Goal: Obtain resource: Download file/media

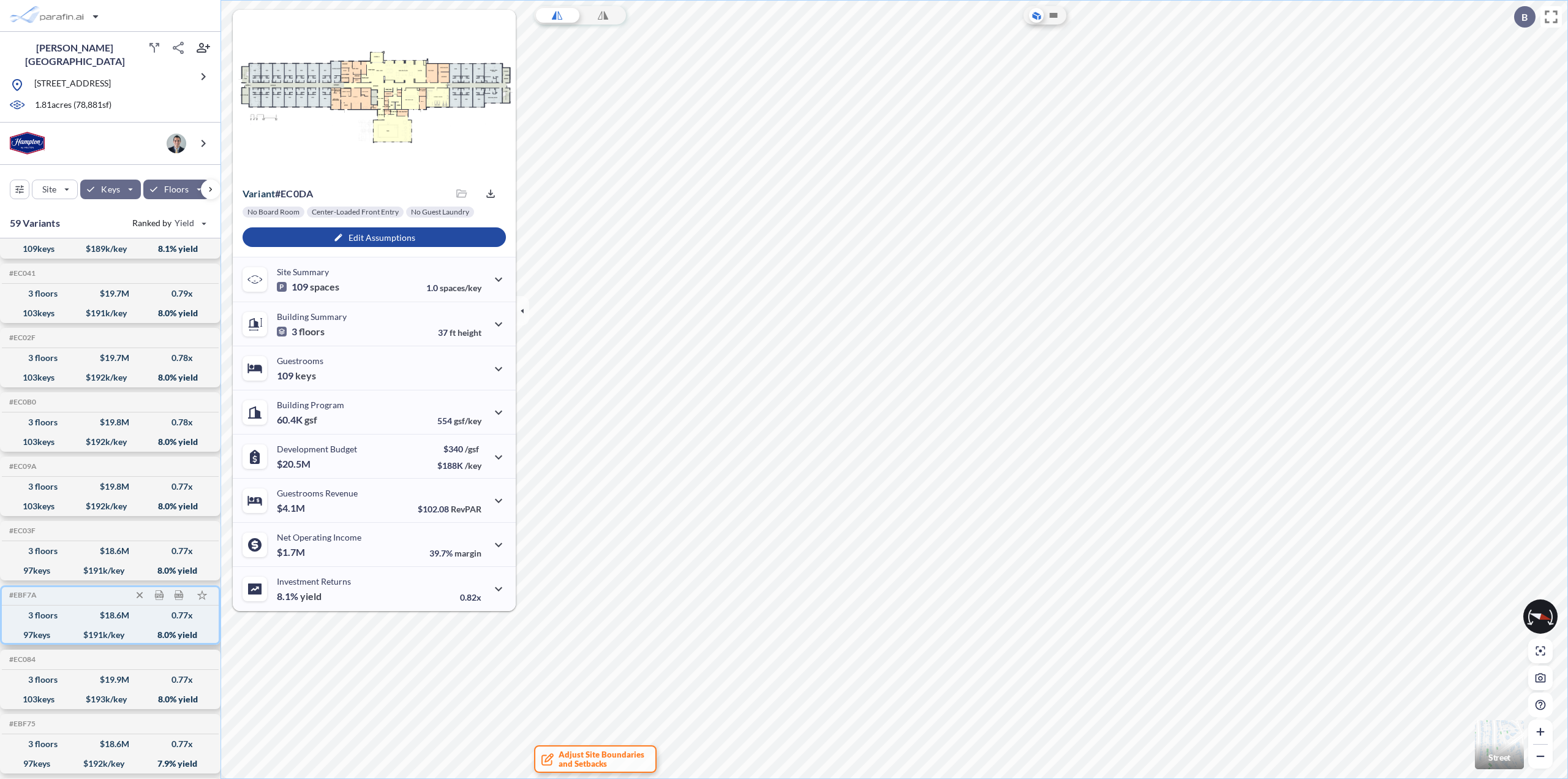
scroll to position [123, 0]
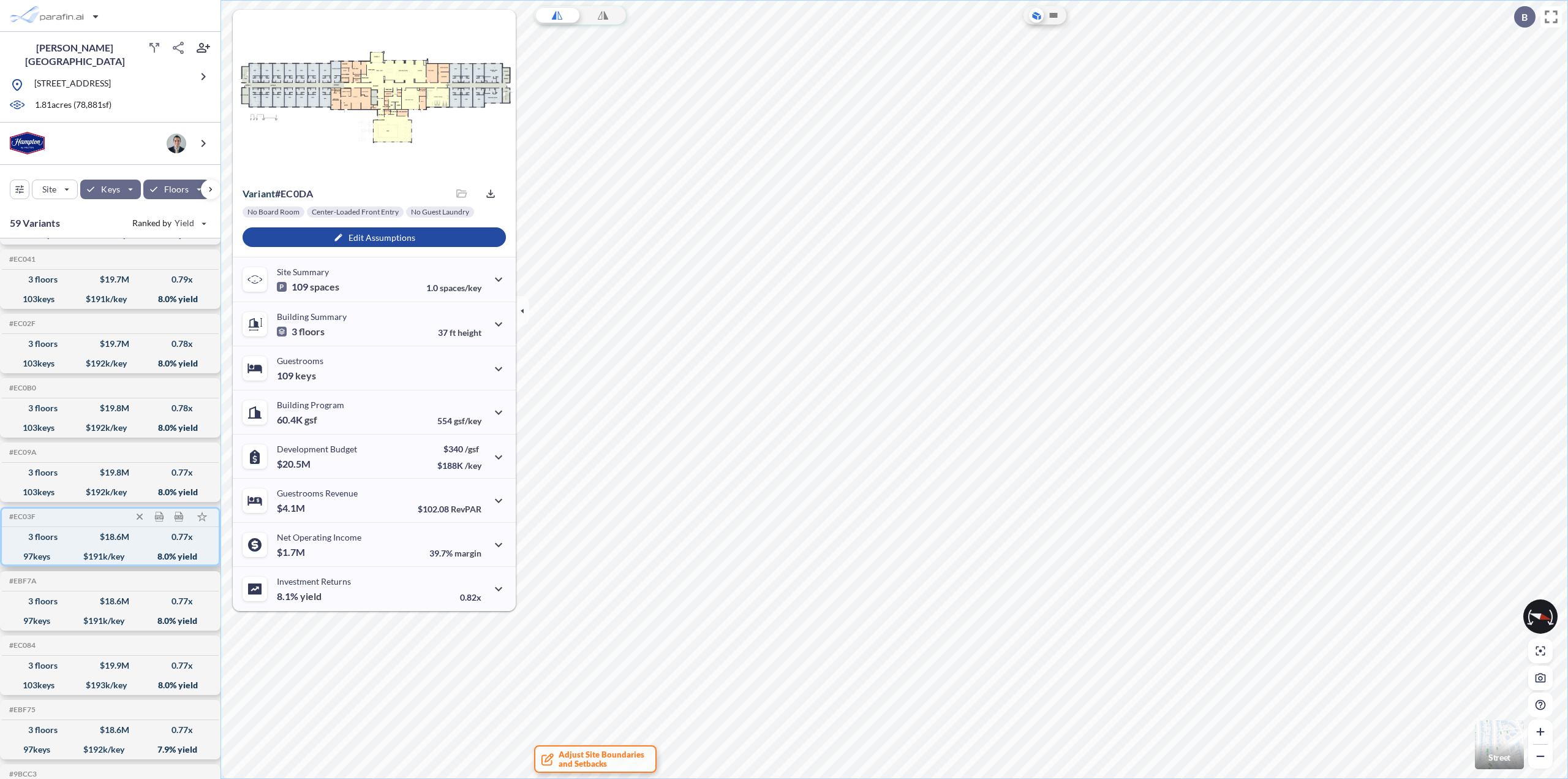
click at [60, 548] on div "97 keys $ 191 k/key 8.0 % yield" at bounding box center [110, 556] width 207 height 19
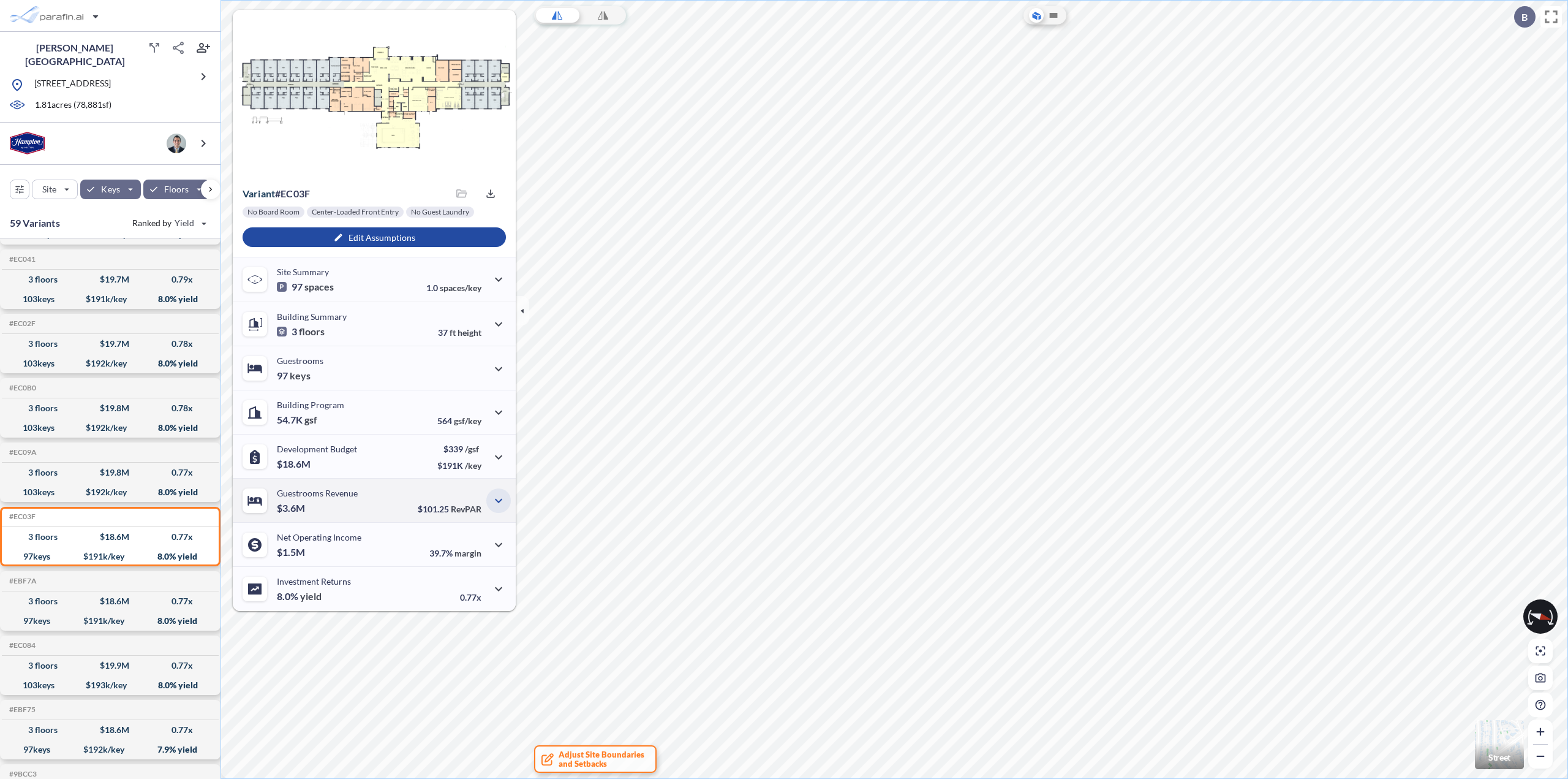
click at [494, 503] on icon "button" at bounding box center [498, 501] width 15 height 15
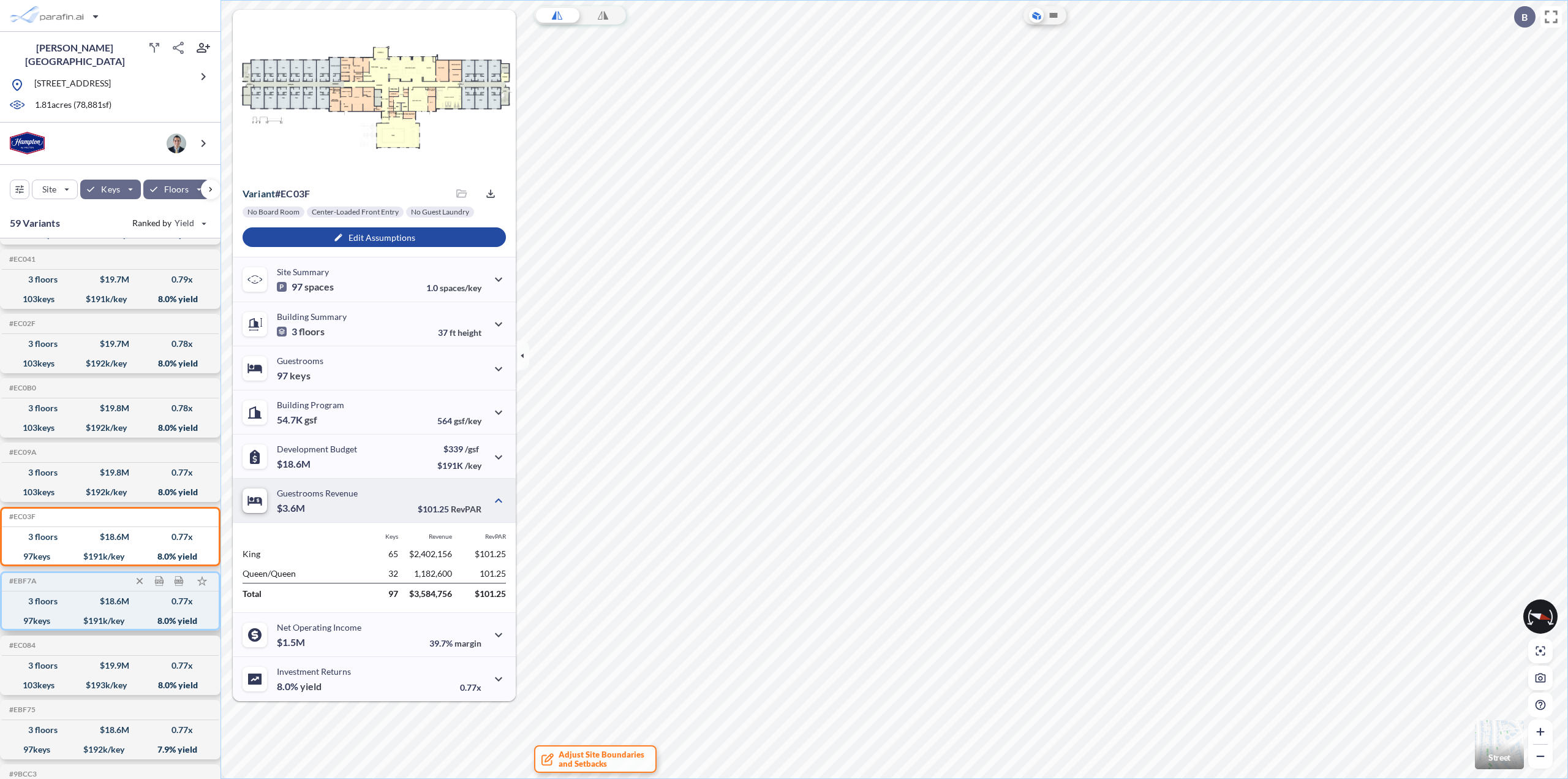
click at [78, 611] on div "97 keys $ 191 k/key 8.0 % yield" at bounding box center [110, 620] width 207 height 19
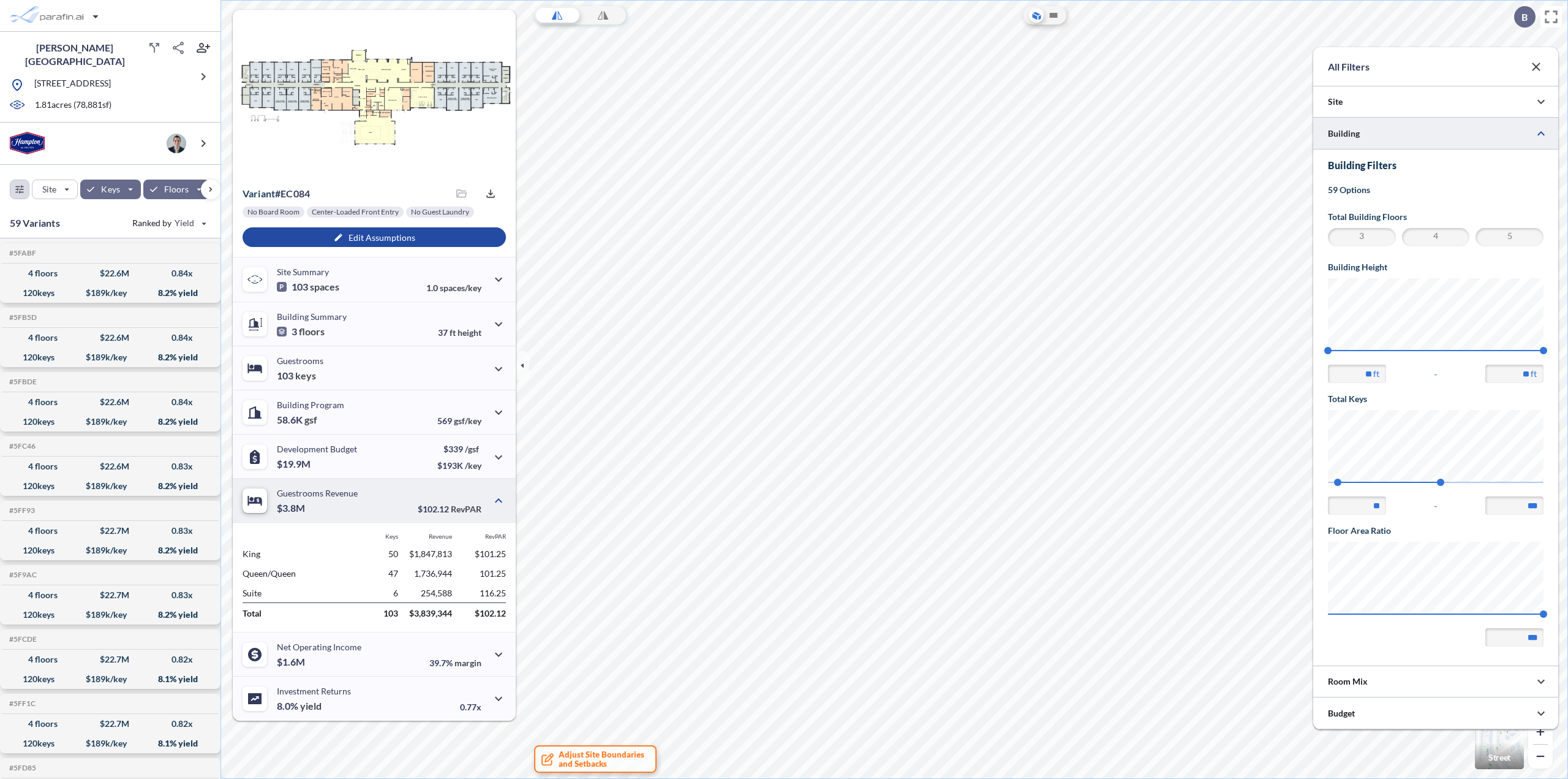
click at [1537, 68] on icon "button" at bounding box center [1535, 67] width 8 height 8
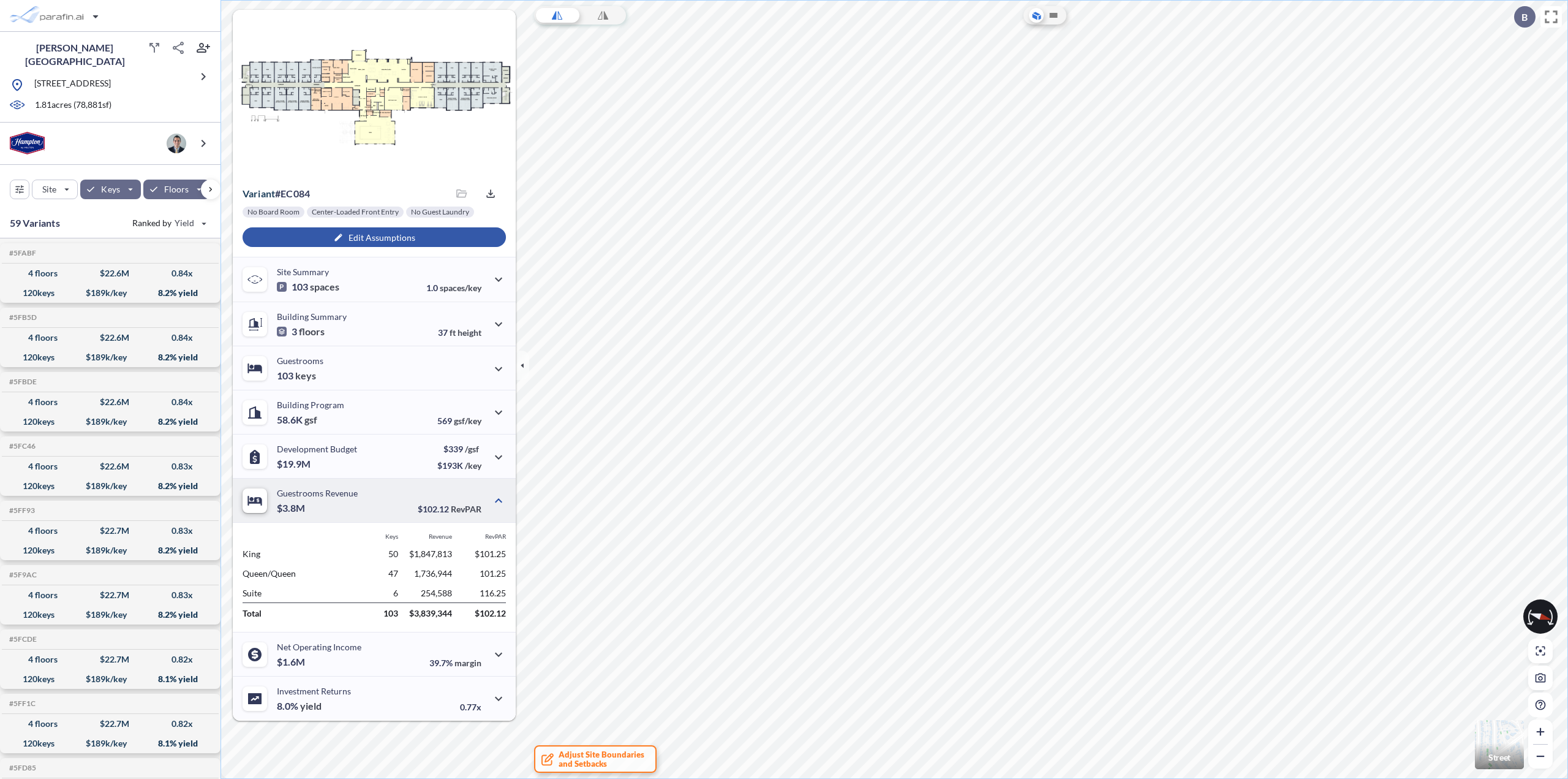
click at [397, 238] on div "button" at bounding box center [374, 236] width 264 height 19
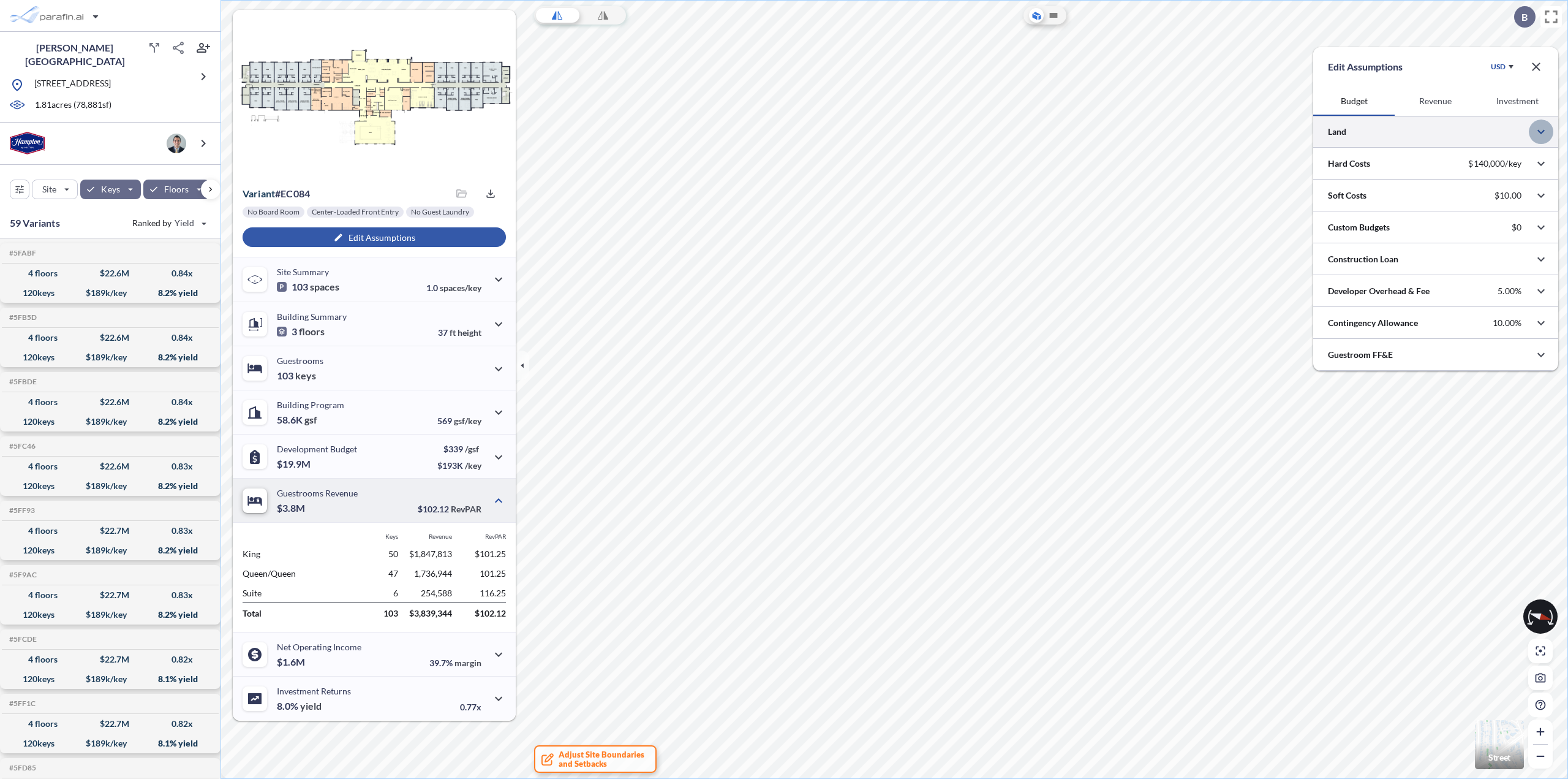
click at [1544, 136] on icon "button" at bounding box center [1541, 132] width 15 height 15
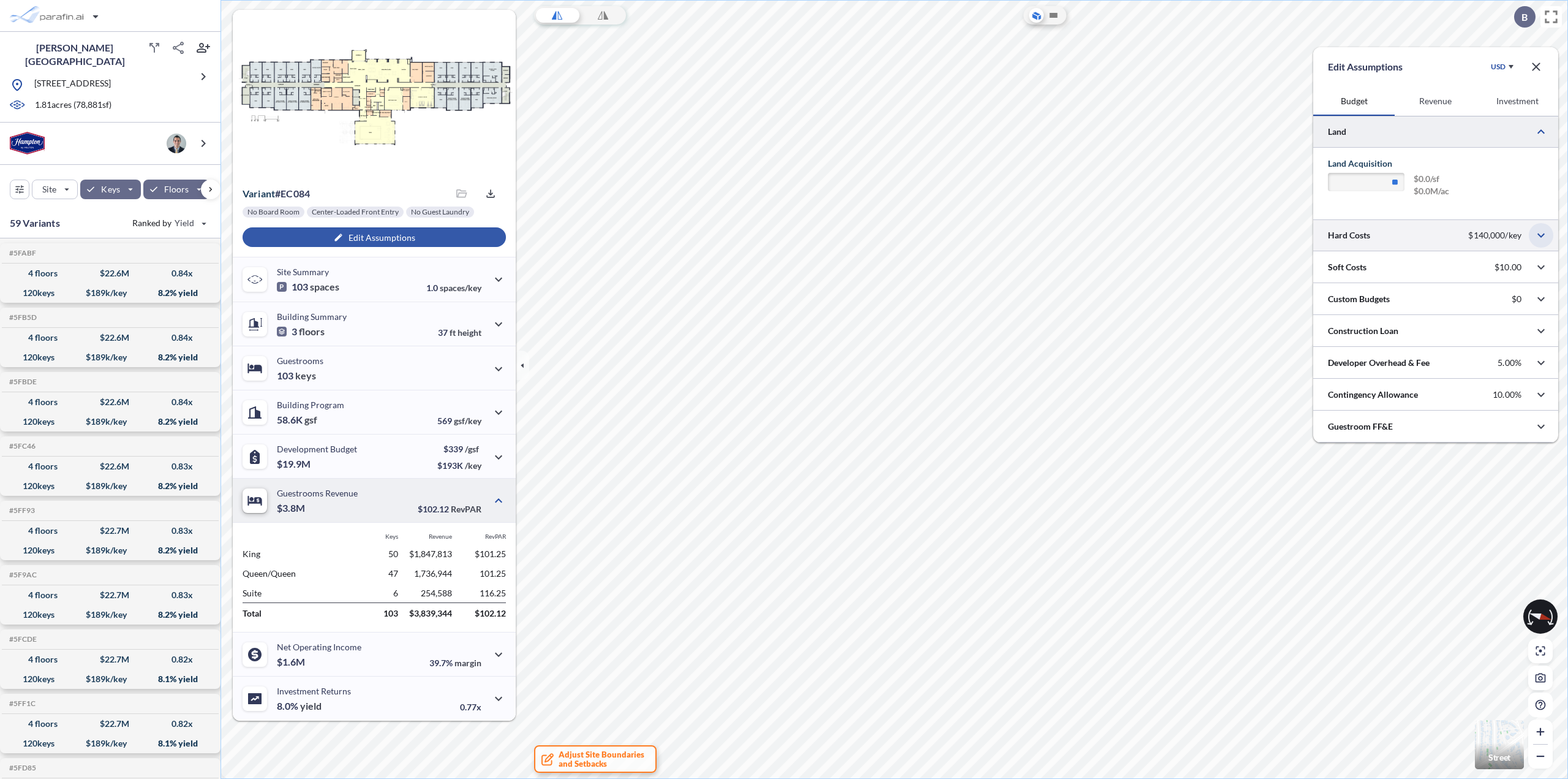
click at [1535, 236] on icon "button" at bounding box center [1541, 235] width 15 height 15
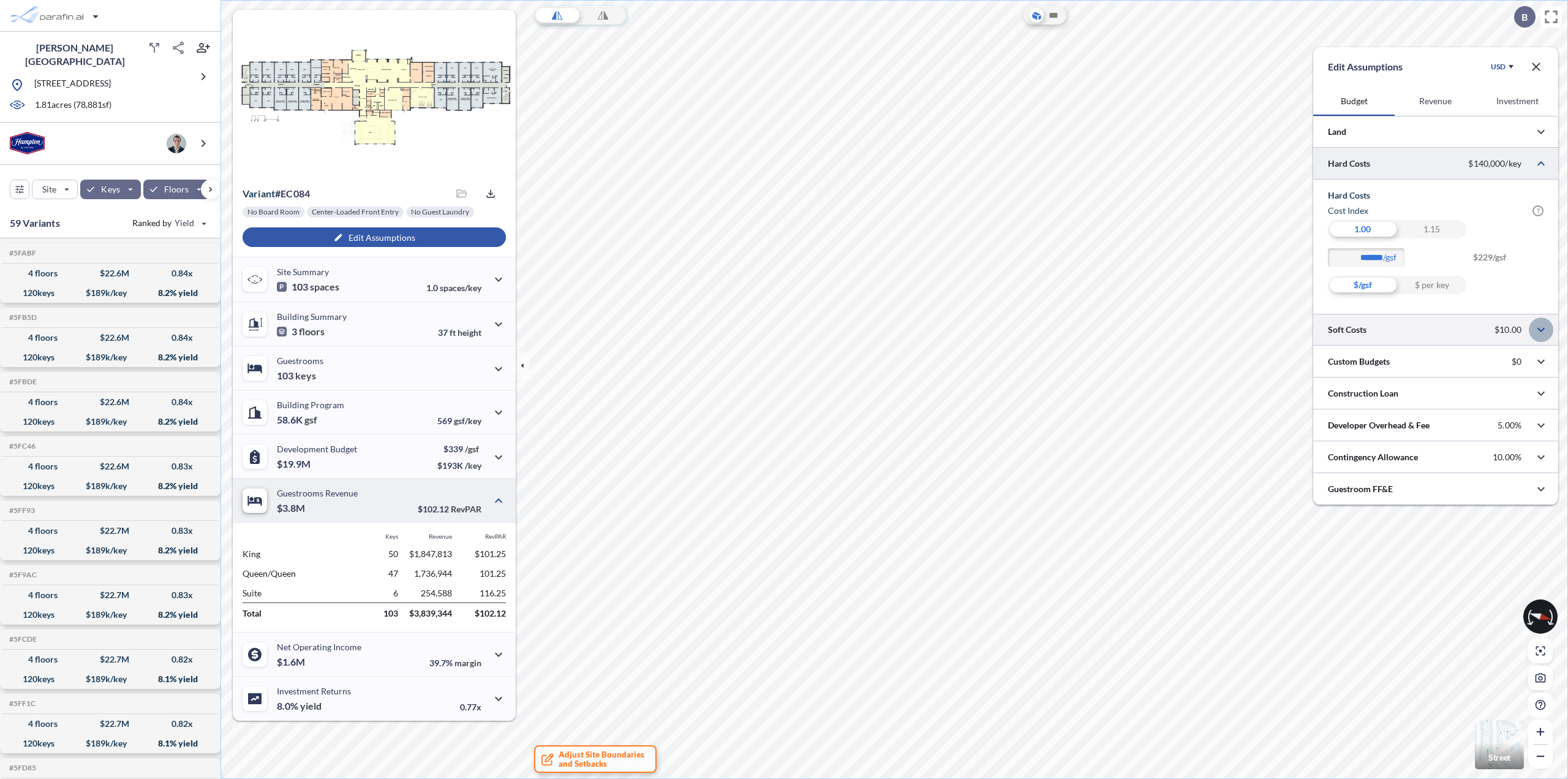
click at [1535, 334] on icon "button" at bounding box center [1541, 330] width 15 height 15
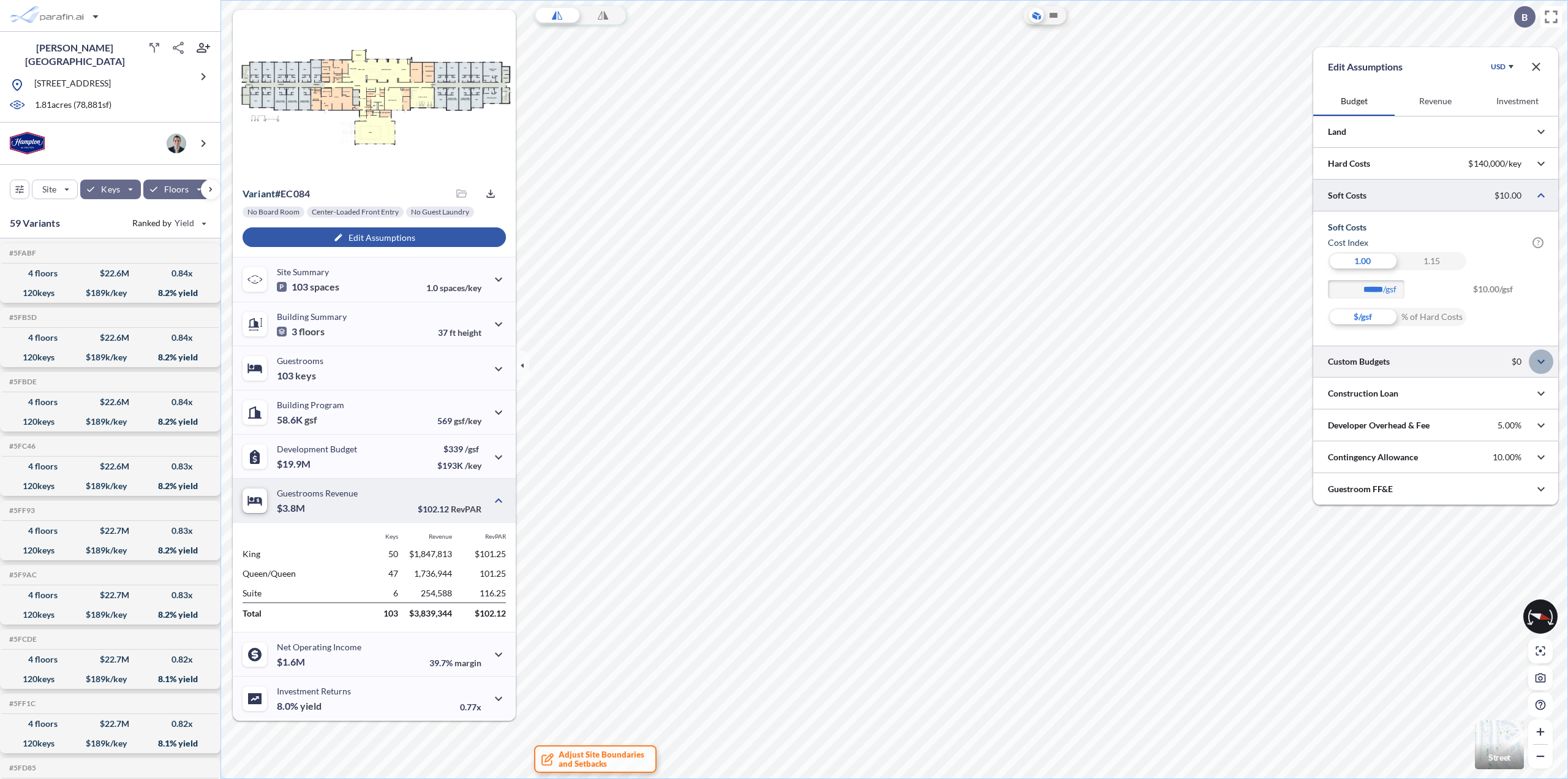
click at [1535, 361] on icon "button" at bounding box center [1541, 362] width 15 height 15
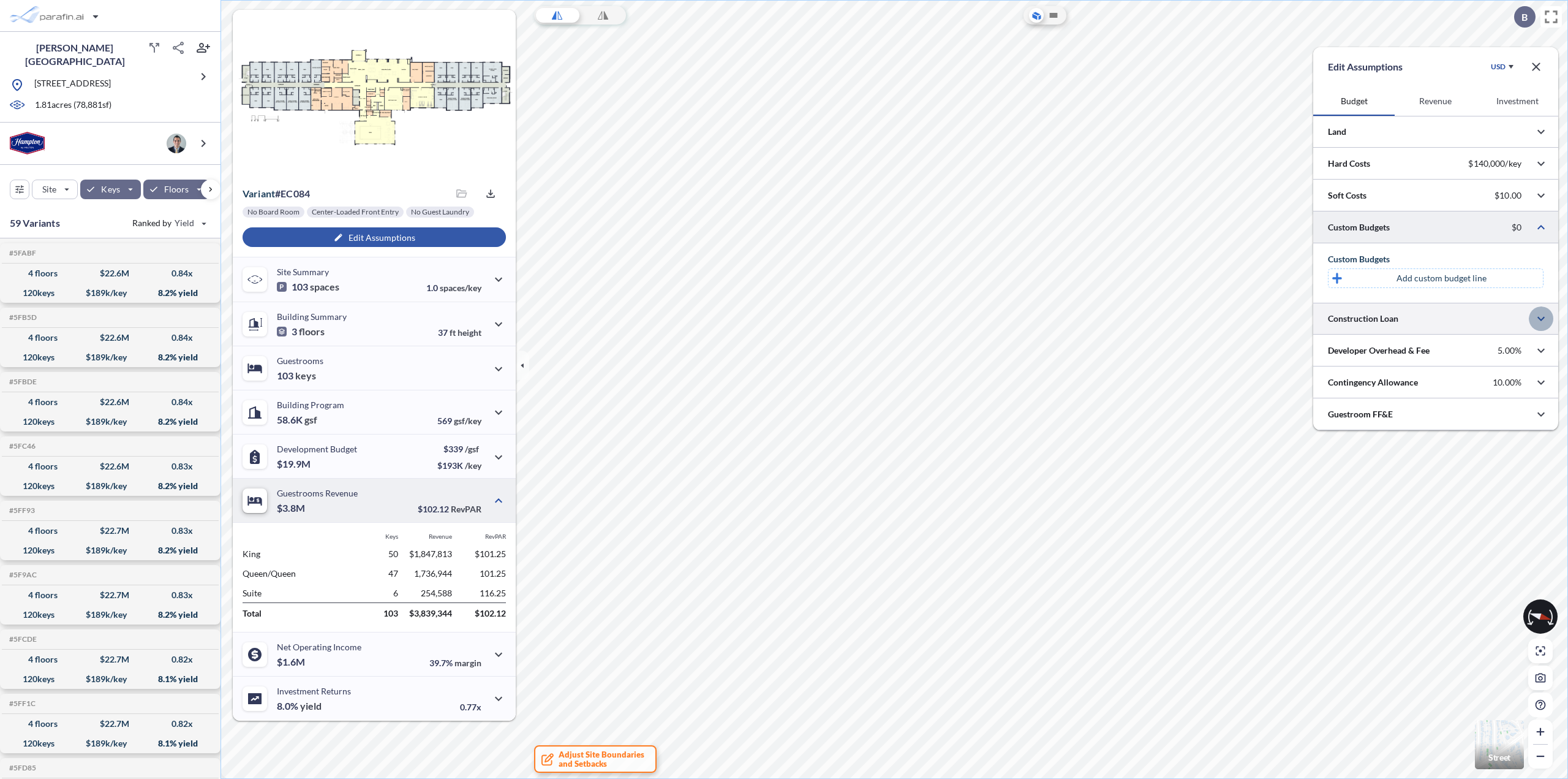
click at [1537, 321] on icon "button" at bounding box center [1541, 318] width 15 height 15
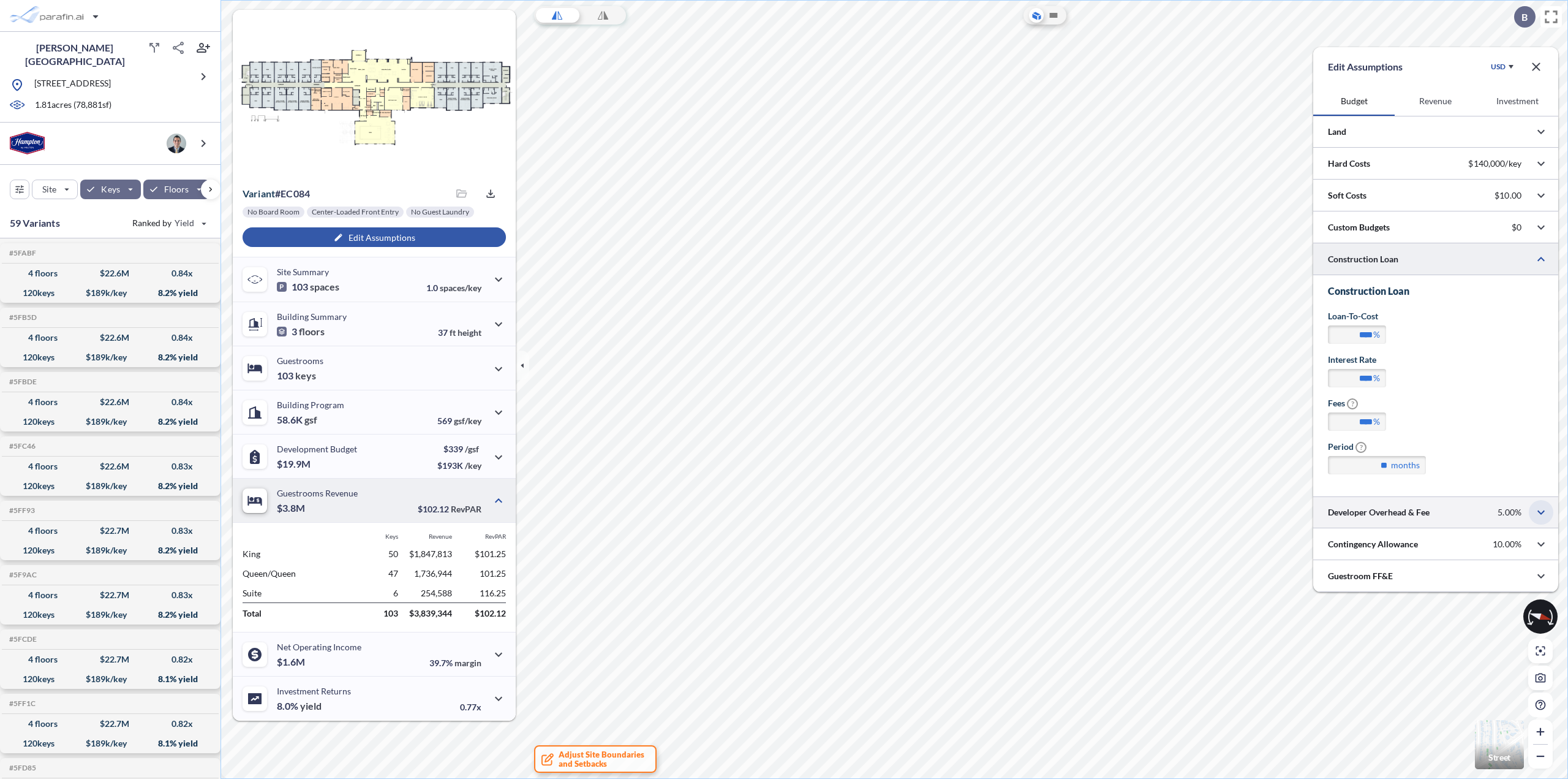
click at [1543, 515] on icon "button" at bounding box center [1541, 512] width 15 height 15
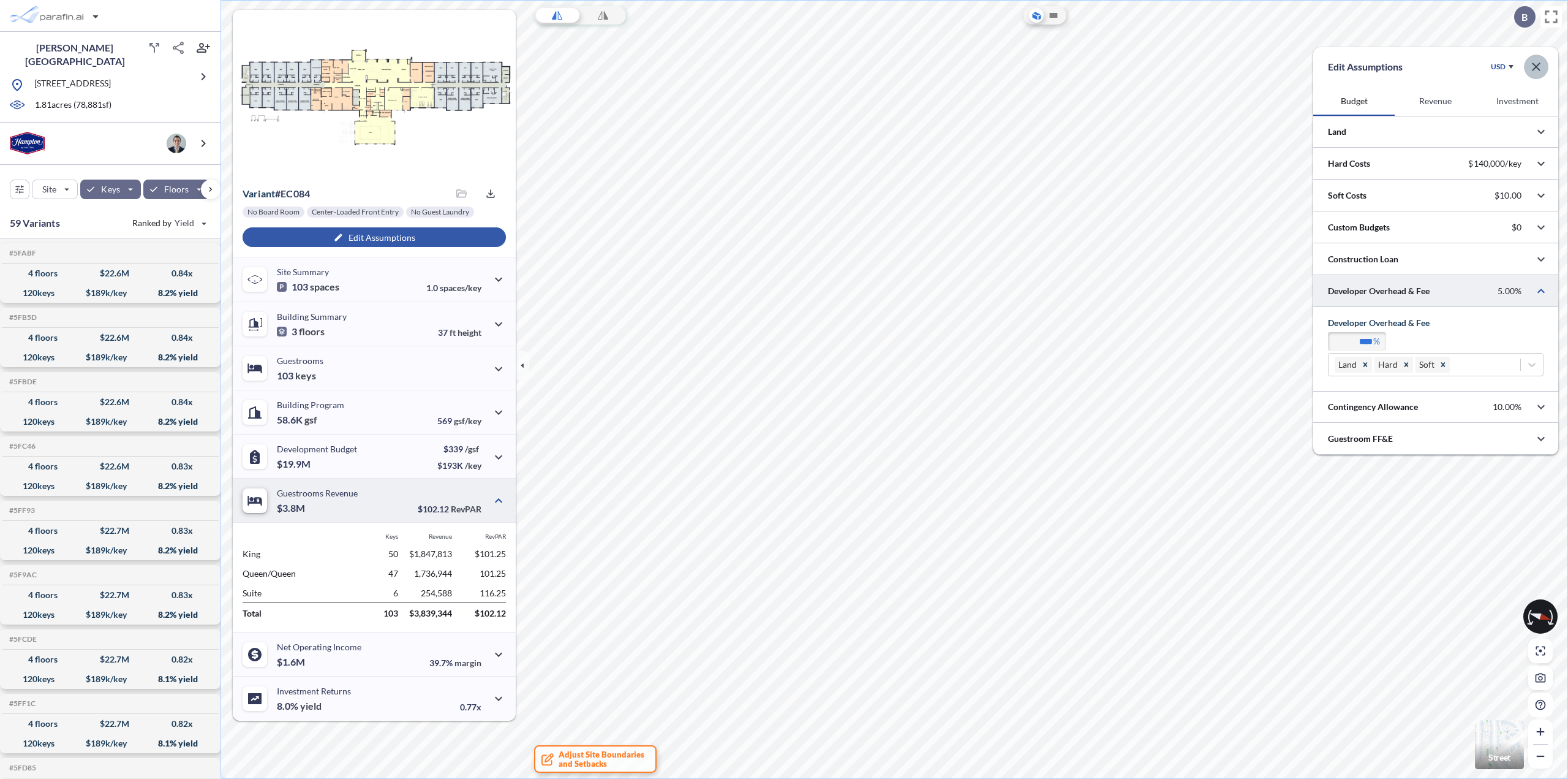
click at [1534, 71] on icon "button" at bounding box center [1536, 67] width 15 height 15
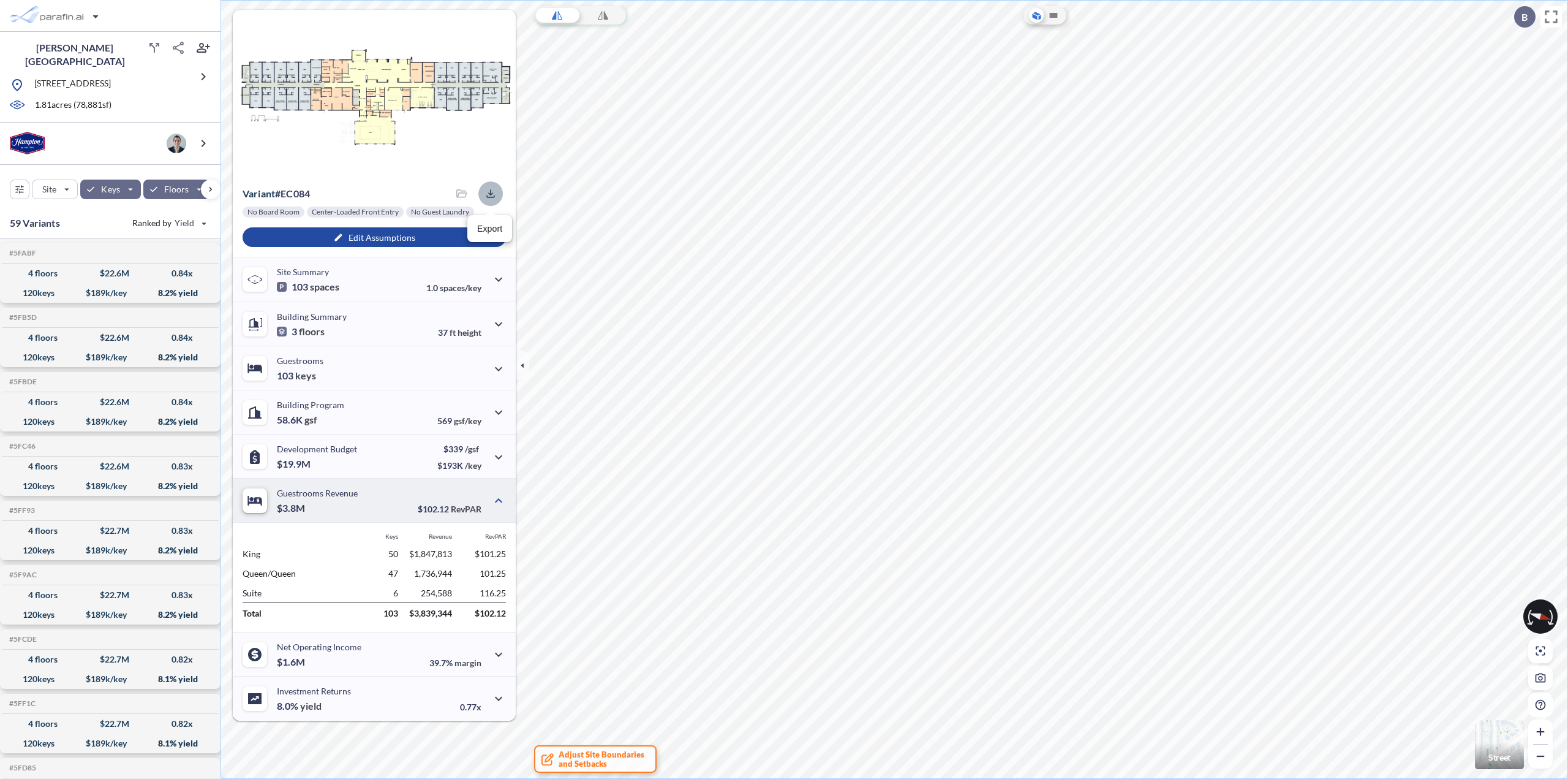
click at [492, 197] on icon "button" at bounding box center [490, 194] width 12 height 12
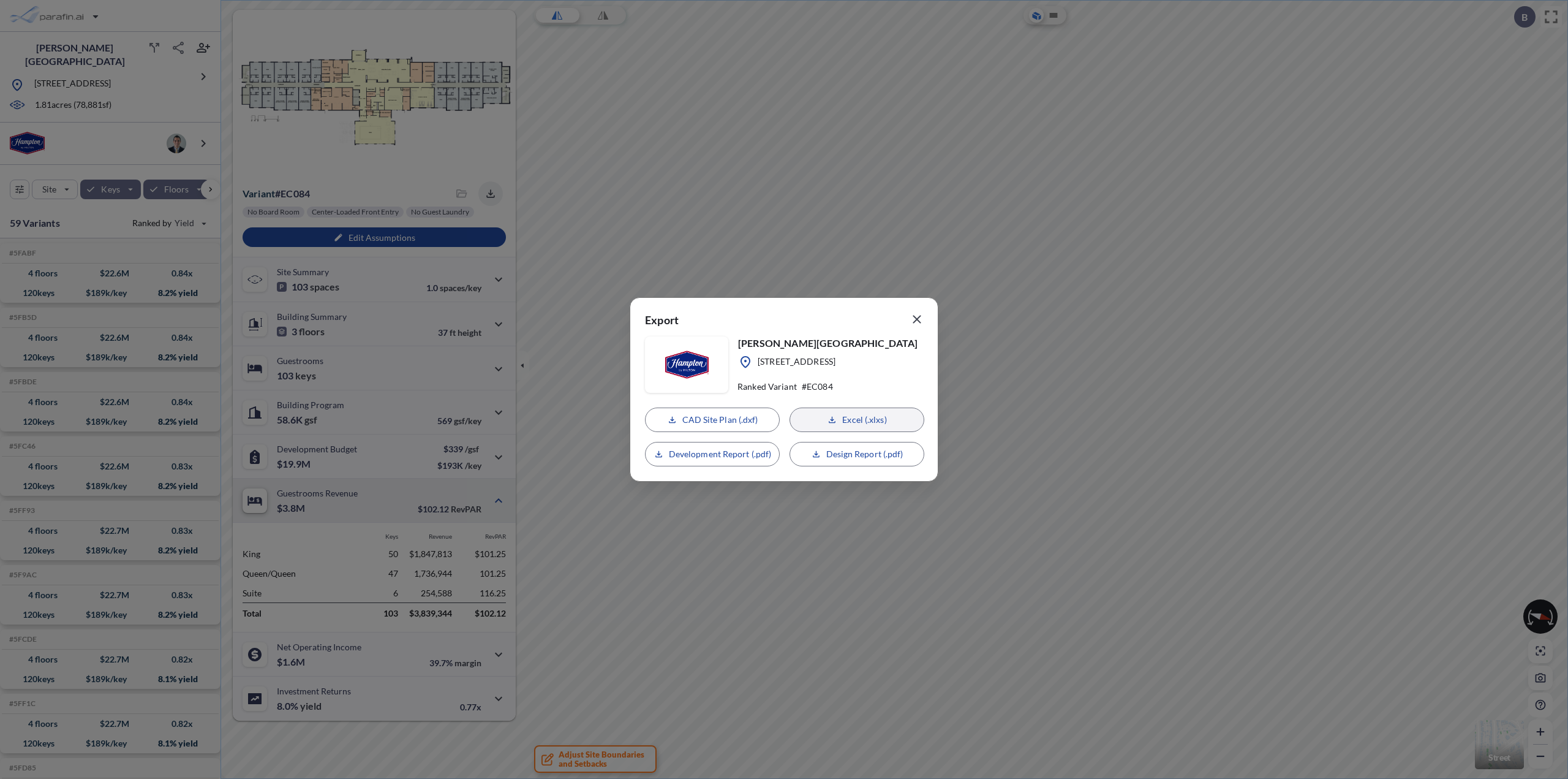
click at [882, 422] on p "Excel (.xlxs)" at bounding box center [864, 419] width 44 height 12
